Goal: Navigation & Orientation: Find specific page/section

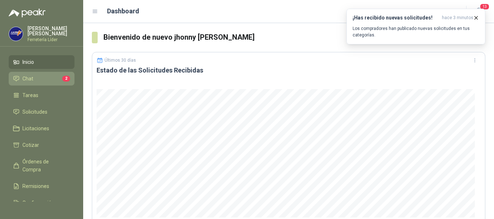
click at [48, 78] on li "Chat 2" at bounding box center [41, 79] width 57 height 8
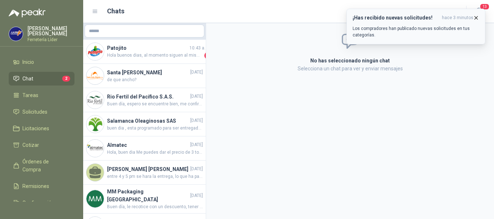
click at [477, 17] on icon "button" at bounding box center [476, 18] width 6 height 6
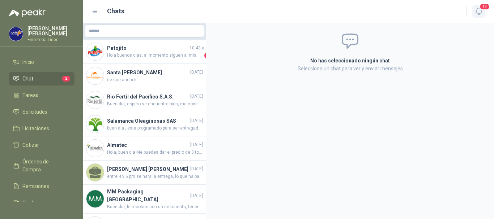
click at [480, 10] on icon "button" at bounding box center [478, 11] width 9 height 9
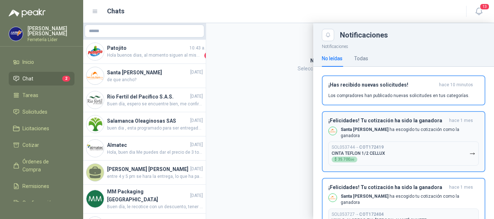
click at [383, 125] on div "¡Felicidades! Tu cotización ha sido la ganadora hace 1 mes Santa [PERSON_NAME] …" at bounding box center [403, 142] width 150 height 48
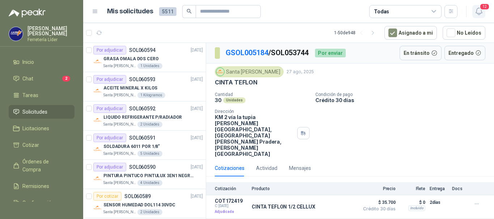
click at [480, 10] on icon "button" at bounding box center [478, 11] width 9 height 9
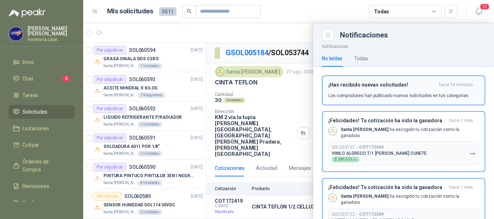
click at [394, 86] on h3 "¡Has recibido nuevas solicitudes!" at bounding box center [382, 85] width 108 height 6
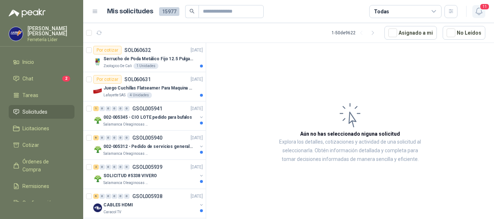
click at [476, 14] on icon "button" at bounding box center [478, 11] width 9 height 9
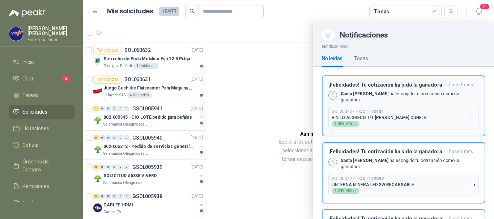
click at [412, 108] on button "SOL053727 → COT172404 VINILO ALGRECO T/1 [PERSON_NAME] CUNETE $ 289.515 ,10" at bounding box center [403, 118] width 150 height 24
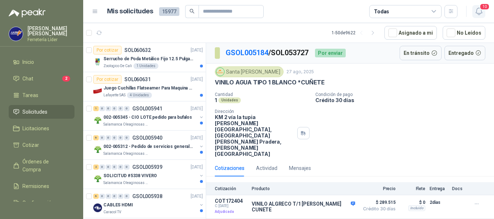
click at [481, 8] on span "10" at bounding box center [484, 6] width 10 height 7
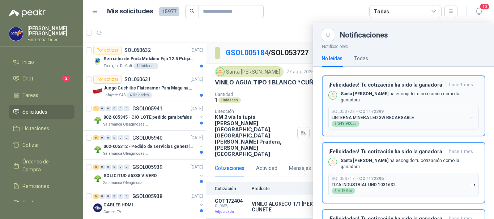
click at [417, 122] on button "SOL053722 → COT172399 LINTERNA MINERA LED 3W RECARGABLE $ 249.900 ,00" at bounding box center [403, 118] width 150 height 24
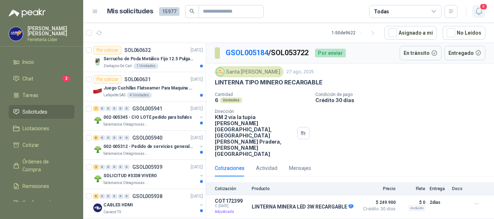
click at [481, 8] on span "9" at bounding box center [483, 6] width 8 height 7
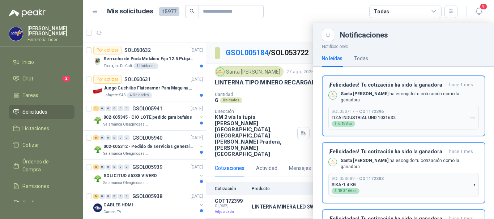
click at [363, 110] on b "COT172396" at bounding box center [371, 111] width 25 height 5
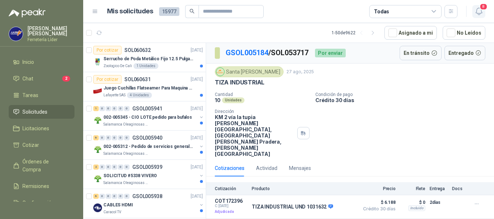
click at [480, 12] on icon "button" at bounding box center [478, 11] width 9 height 9
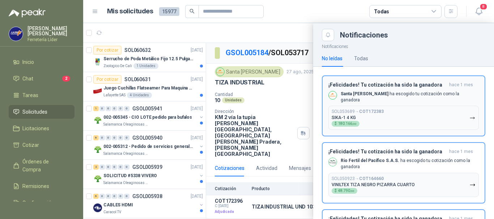
click at [386, 117] on button "SOL053689 → COT172383 SIKA-1 4 KG $ 180.166 ,00" at bounding box center [403, 118] width 150 height 24
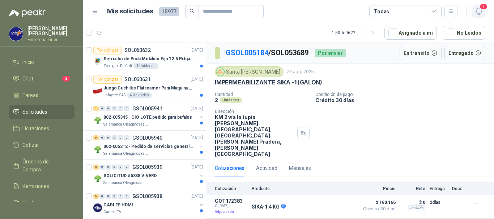
click at [476, 12] on icon "button" at bounding box center [478, 11] width 6 height 7
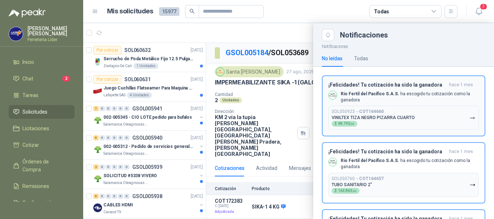
click at [410, 123] on div "SOL050923 → COT164660 VINILTEX TIZA NEGRO PIZARRA CUARTO $ 48.790 ,00" at bounding box center [372, 118] width 83 height 18
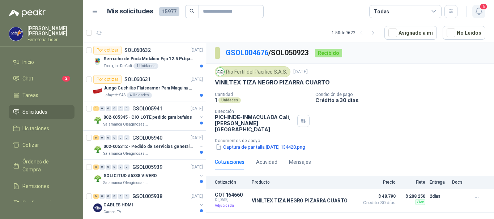
click at [478, 12] on icon "button" at bounding box center [478, 11] width 9 height 9
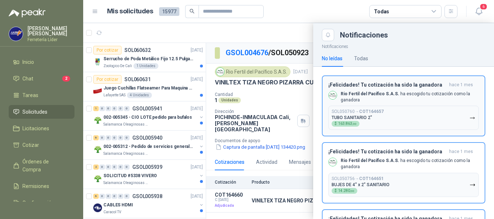
click at [417, 115] on button "SOL050760 → COT164657 TUBO SANITARIO 2" $ 163.863 ,00" at bounding box center [403, 118] width 150 height 24
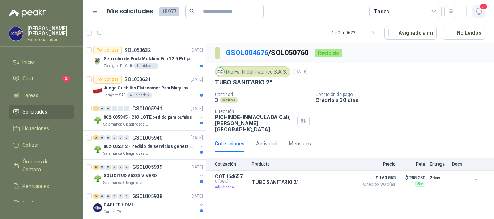
click at [480, 13] on icon "button" at bounding box center [478, 11] width 6 height 7
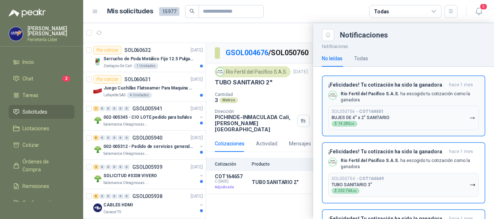
click at [407, 124] on button "SOL050756 → COT164651 BUJES DE 4" x 2" SANITARIO $ 14.280 ,00" at bounding box center [403, 118] width 150 height 24
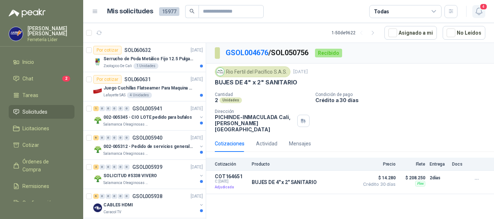
click at [474, 13] on icon "button" at bounding box center [478, 11] width 9 height 9
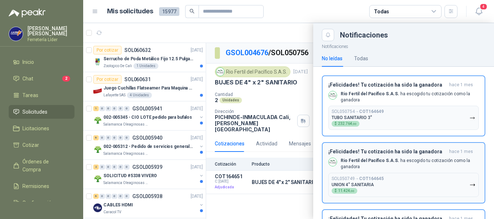
click at [363, 175] on button "SOL050749 → COT164645 UNION 4" SANITARIA $ 11.424 ,00" at bounding box center [403, 185] width 150 height 24
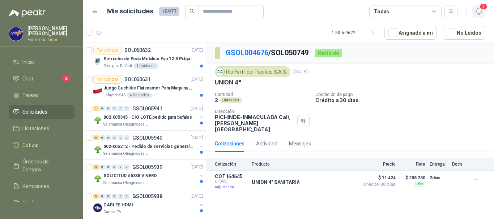
click at [479, 8] on icon "button" at bounding box center [478, 11] width 9 height 9
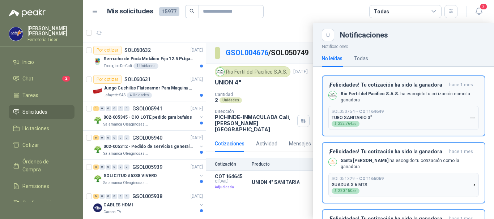
click at [410, 118] on button "SOL050754 → COT164649 TUBO SANITARIO 3" $ 232.764 ,00" at bounding box center [403, 118] width 150 height 24
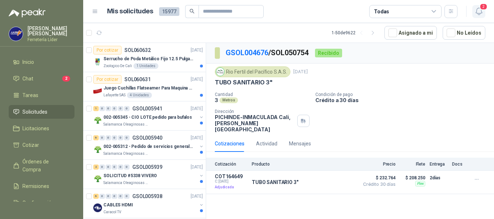
click at [481, 12] on icon "button" at bounding box center [478, 11] width 9 height 9
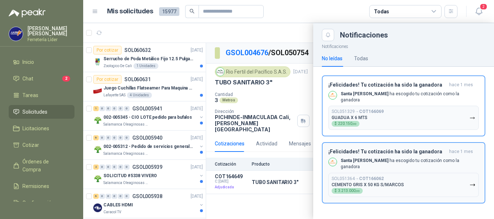
click at [405, 173] on button "SOL051364 → COT166062 CEMENTO GRIS X 50 KG S/MARCOS $ 3.213.000 ,00" at bounding box center [403, 185] width 150 height 24
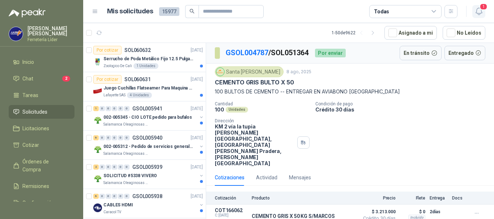
click at [480, 8] on span "1" at bounding box center [483, 6] width 8 height 7
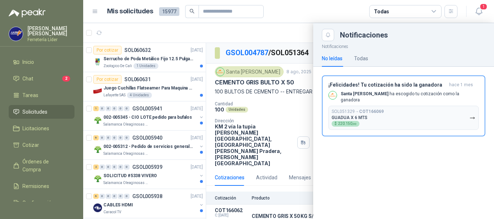
click at [428, 114] on button "SOL051329 → COT166069 GUADUA X 6 MTS $ 220.150 ,00" at bounding box center [403, 118] width 150 height 24
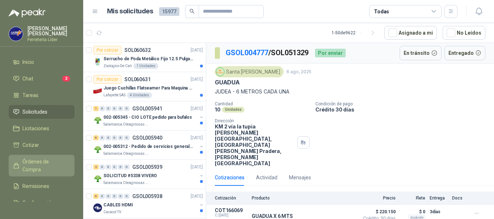
click at [39, 163] on span "Órdenes de Compra" at bounding box center [44, 166] width 45 height 16
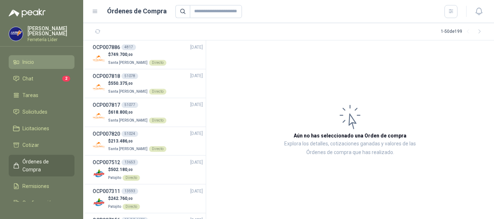
click at [27, 66] on link "Inicio" at bounding box center [42, 62] width 66 height 14
